Goal: Information Seeking & Learning: Learn about a topic

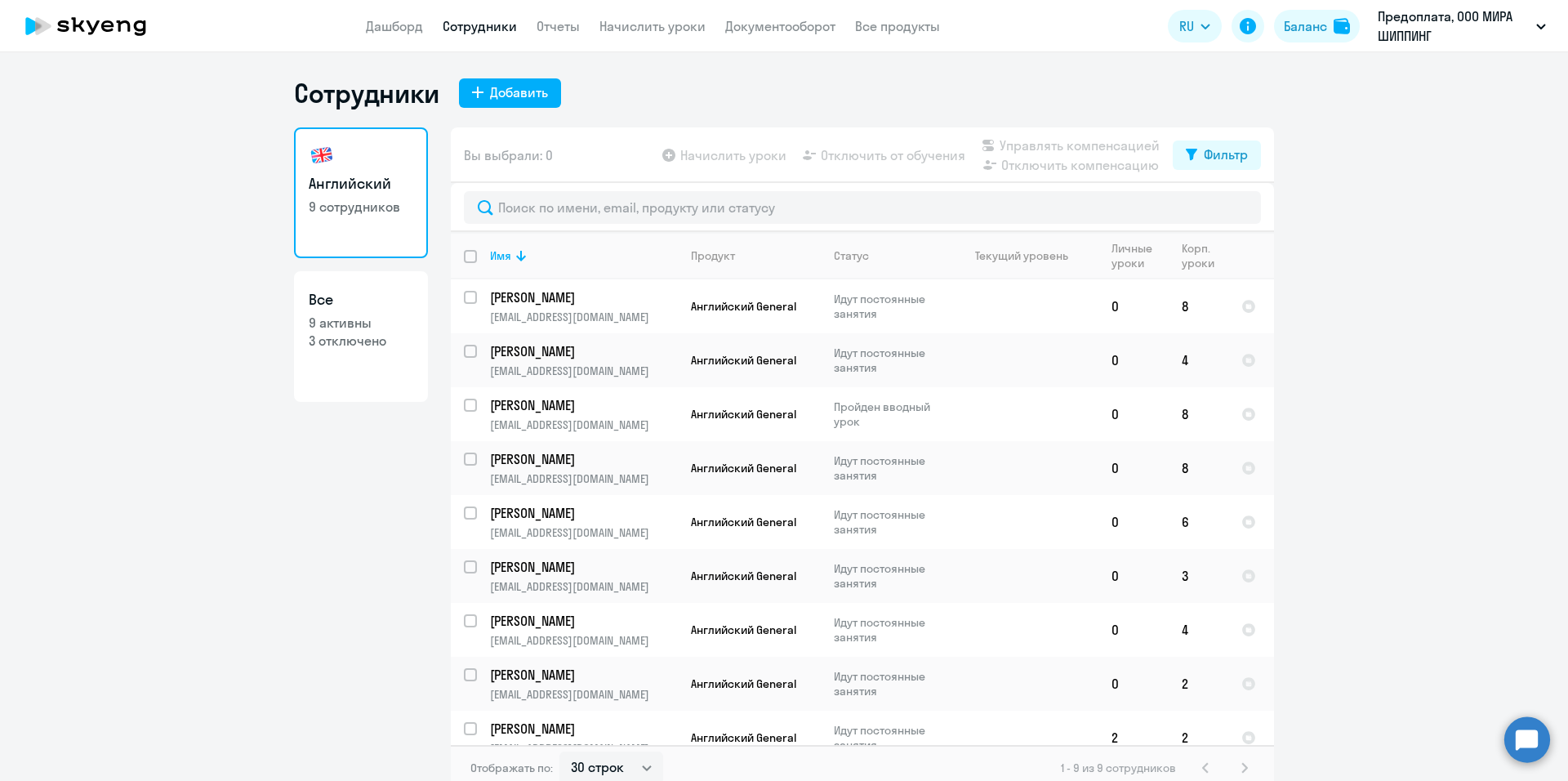
select select "30"
click at [402, 28] on link "Дашборд" at bounding box center [394, 26] width 57 height 17
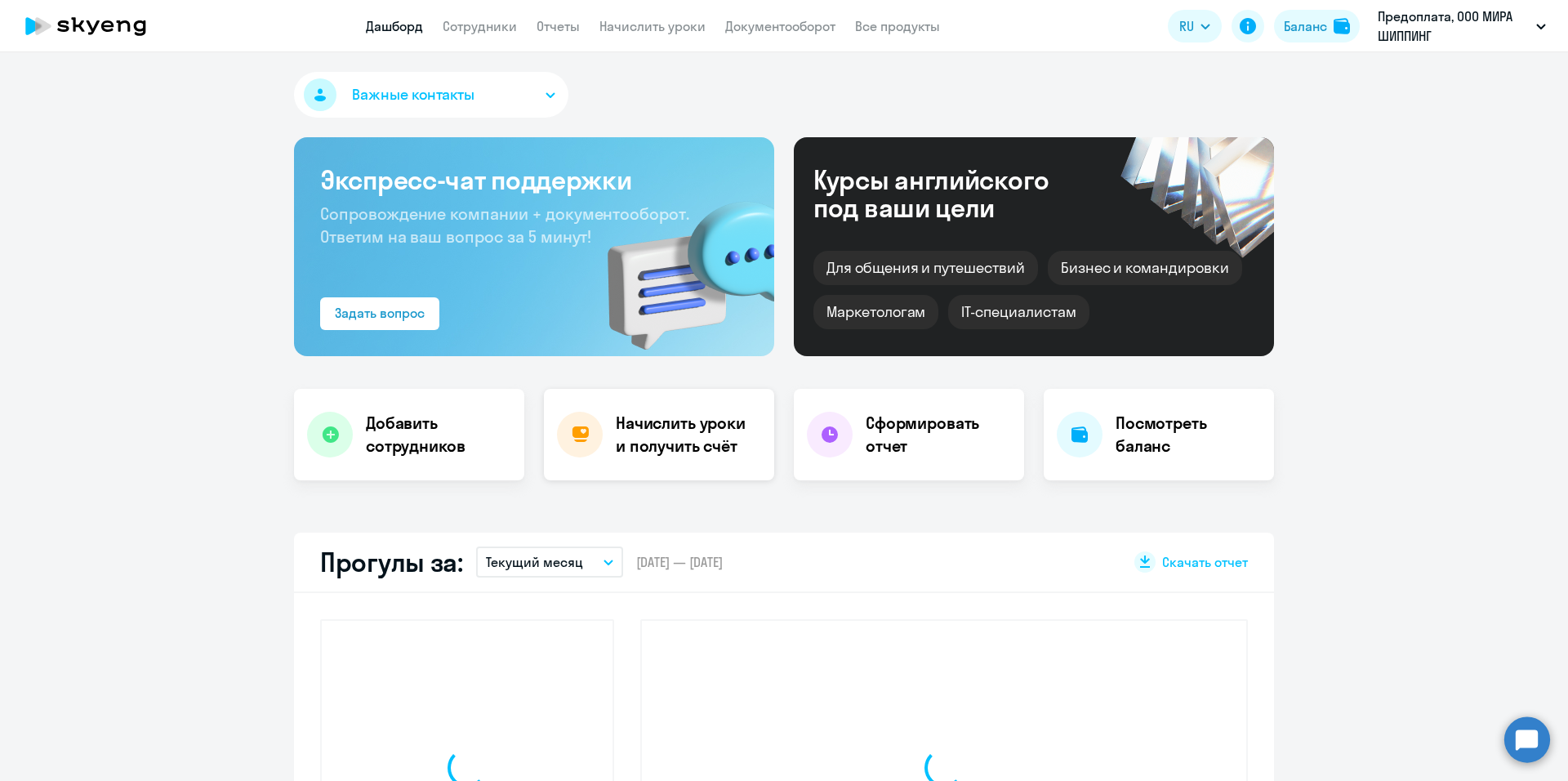
select select "30"
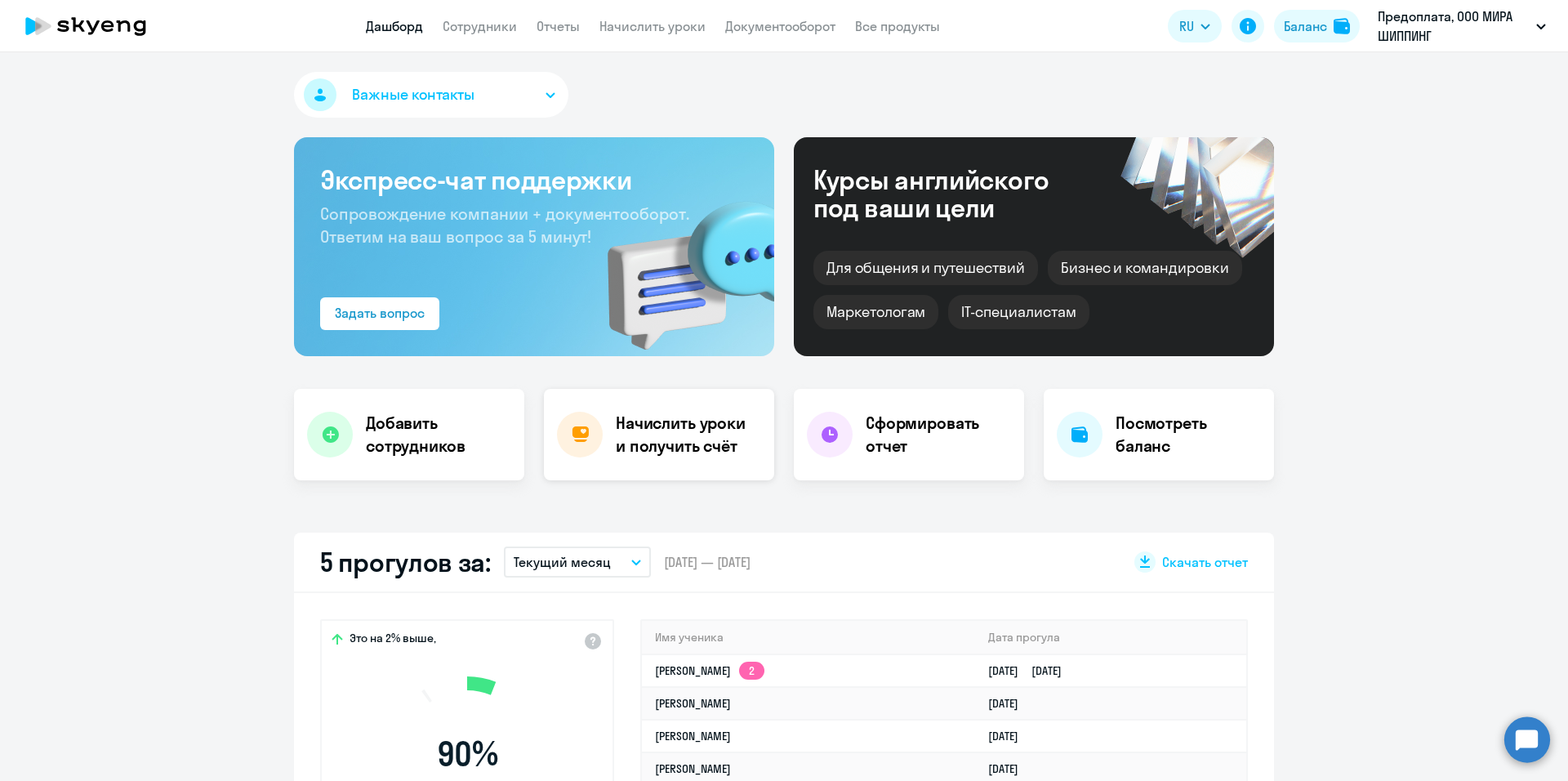
scroll to position [327, 0]
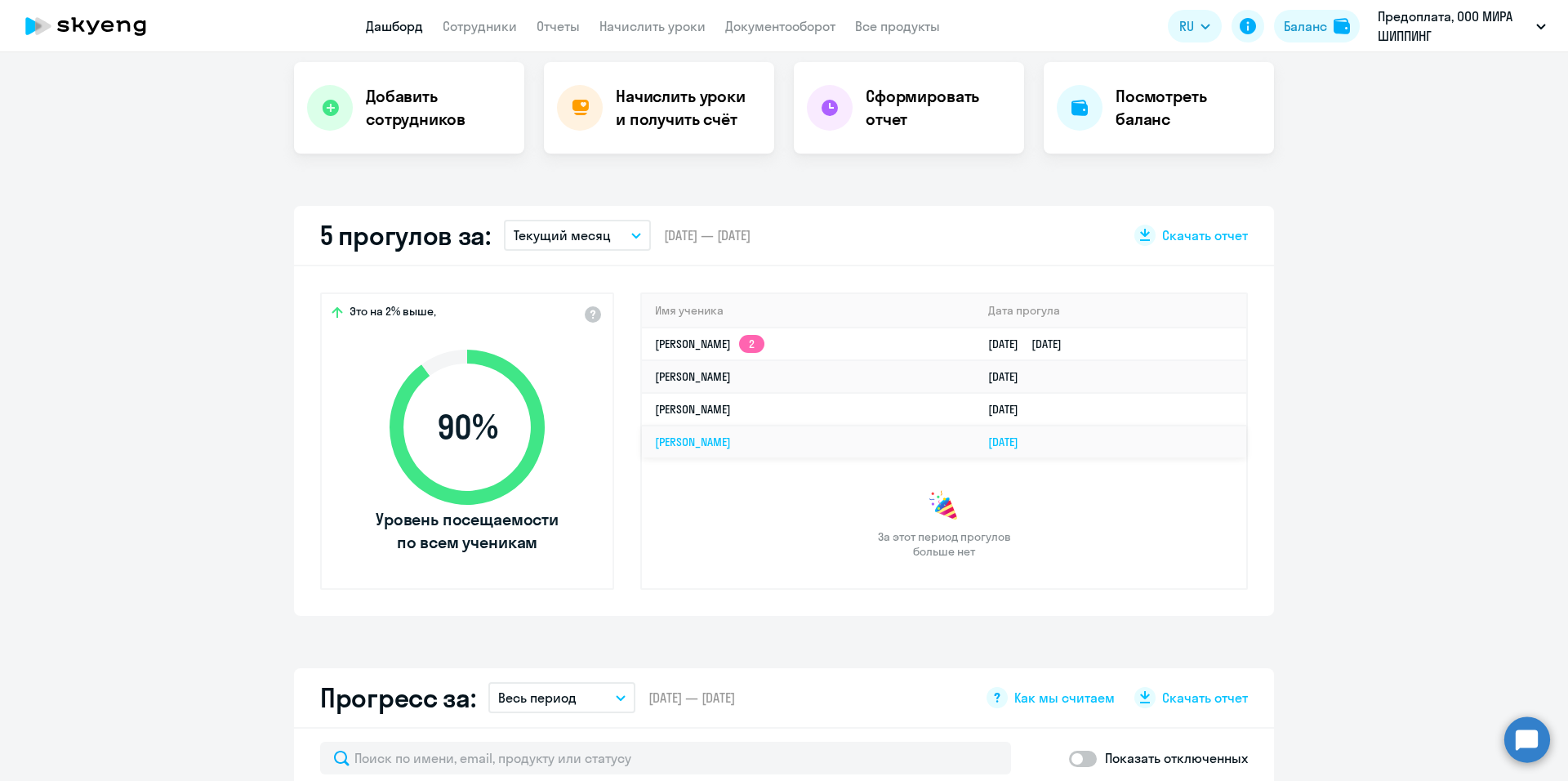
click at [695, 439] on link "[PERSON_NAME]" at bounding box center [693, 442] width 76 height 15
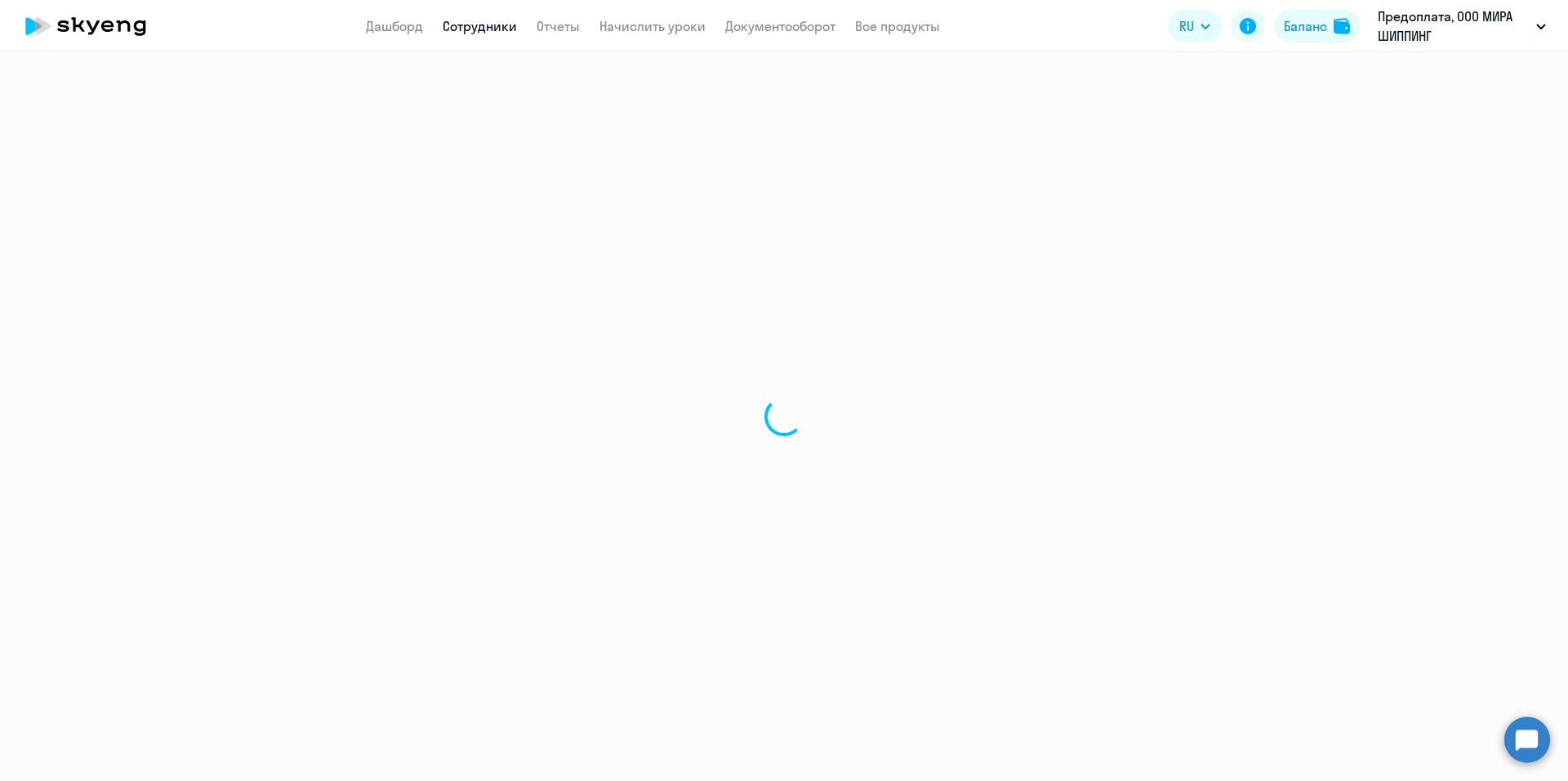
select select "english"
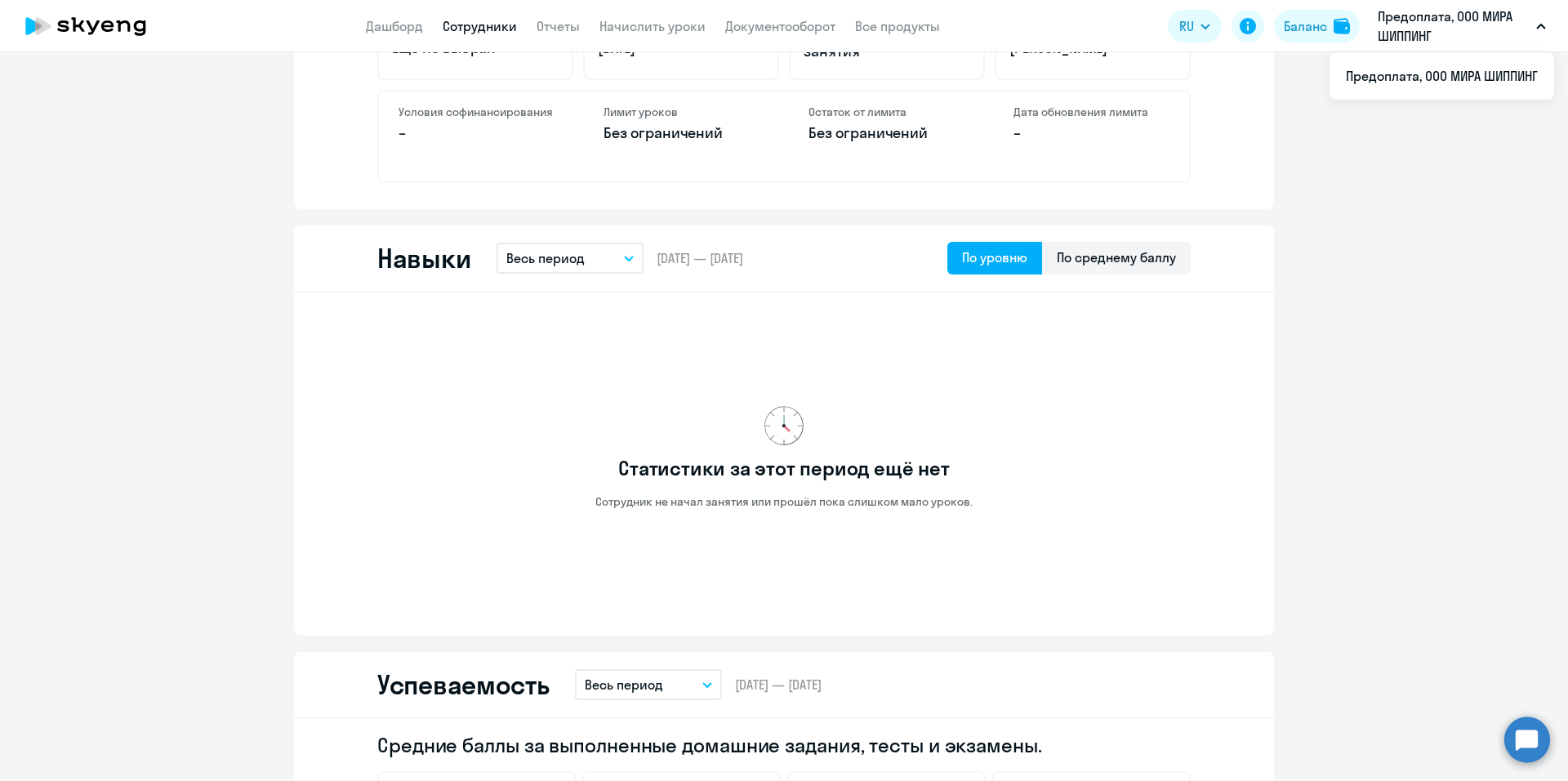
scroll to position [278, 0]
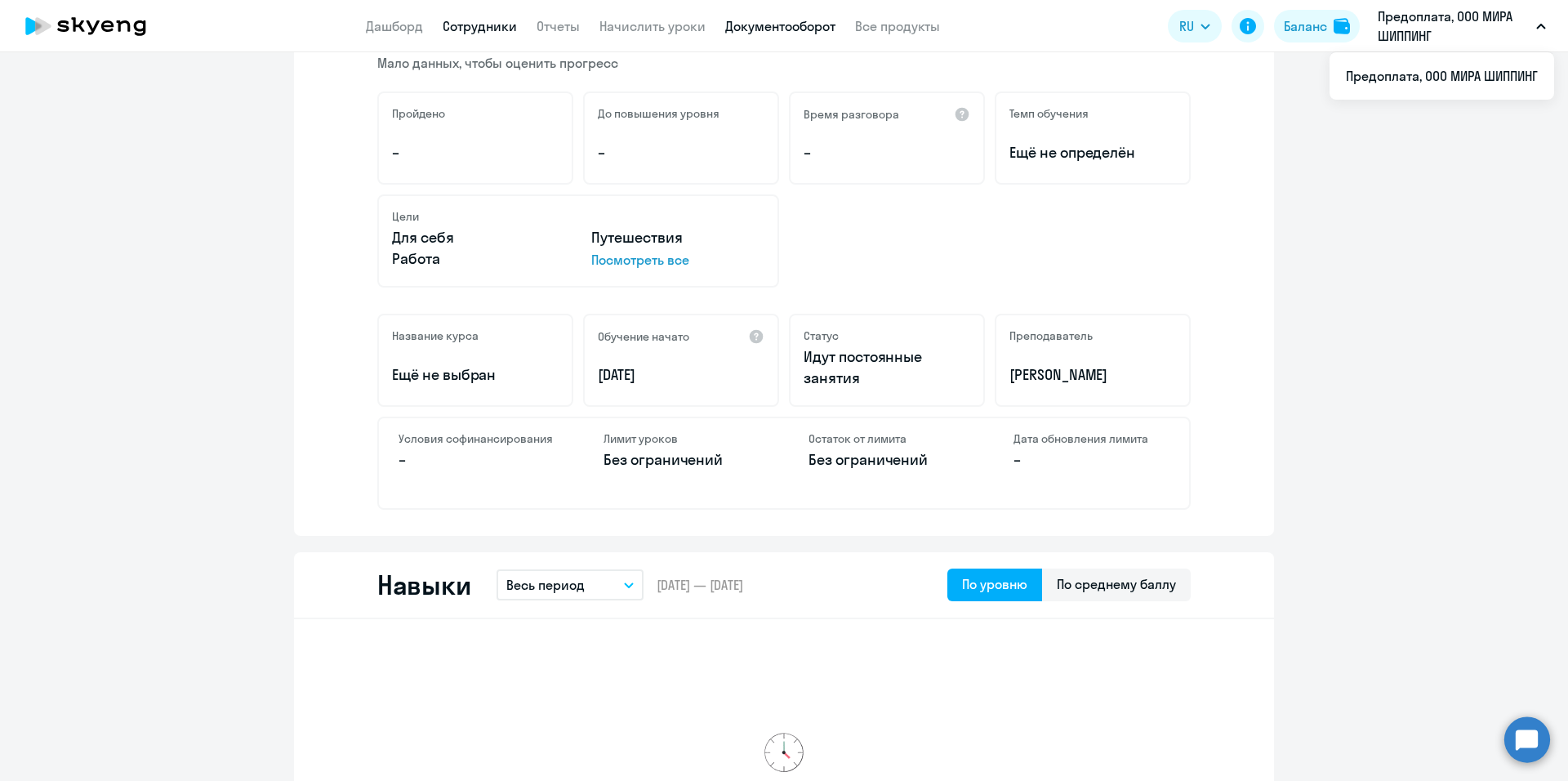
click at [796, 24] on link "Документооборот" at bounding box center [780, 26] width 110 height 17
